Goal: Information Seeking & Learning: Learn about a topic

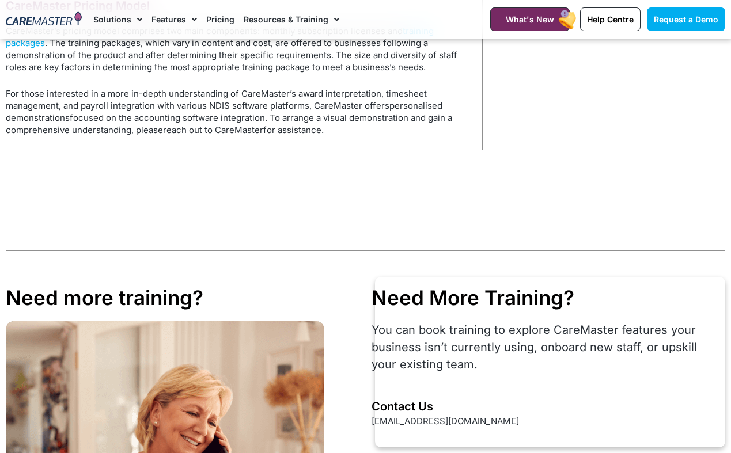
scroll to position [990, 0]
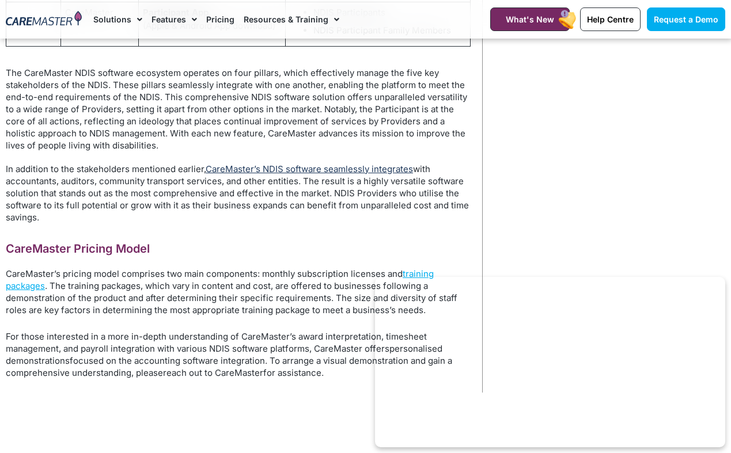
click at [308, 165] on link "CareMaster’s NDIS software seamlessly integrates" at bounding box center [309, 169] width 207 height 11
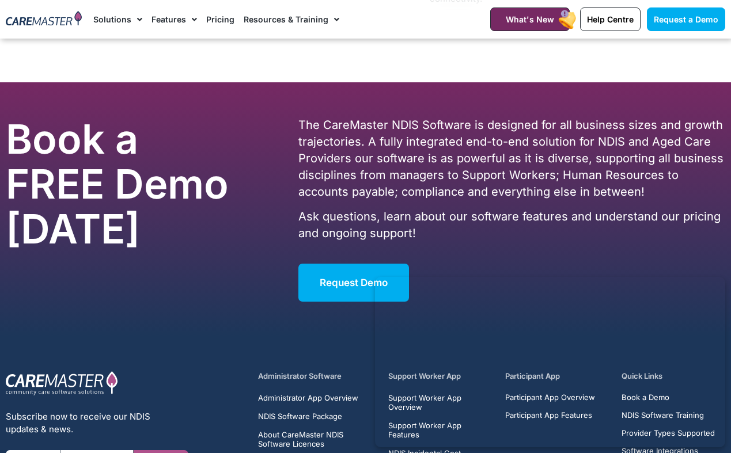
scroll to position [5302, 0]
